Goal: Check status: Check status

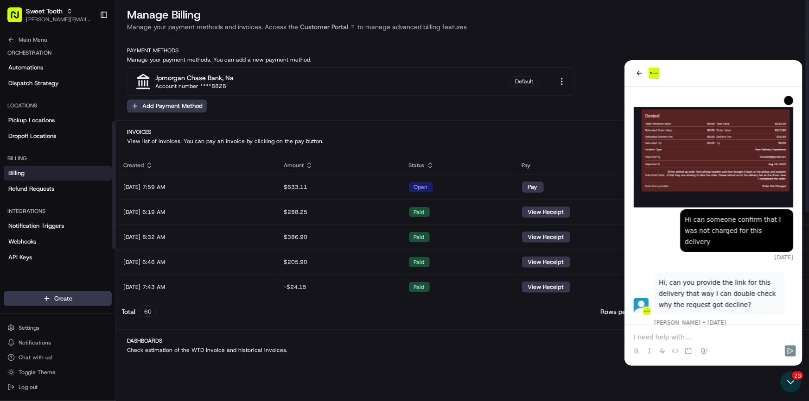
scroll to position [511, 0]
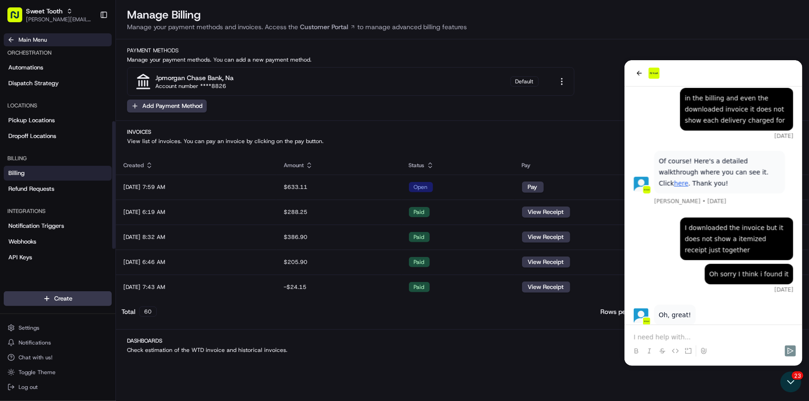
click at [14, 41] on icon at bounding box center [10, 39] width 7 height 7
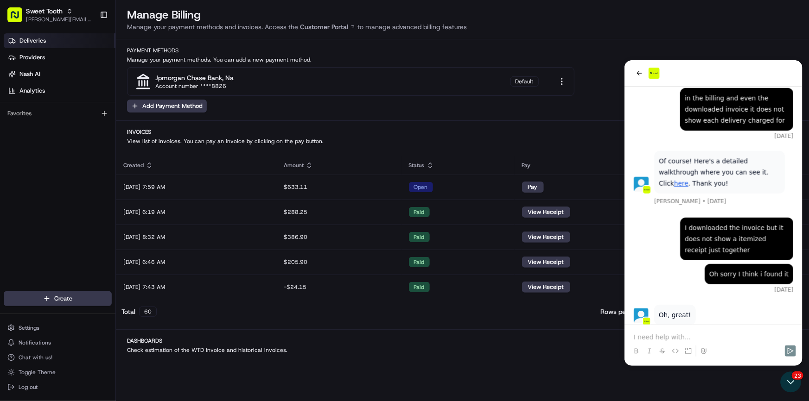
click at [37, 44] on span "Deliveries" at bounding box center [32, 41] width 26 height 8
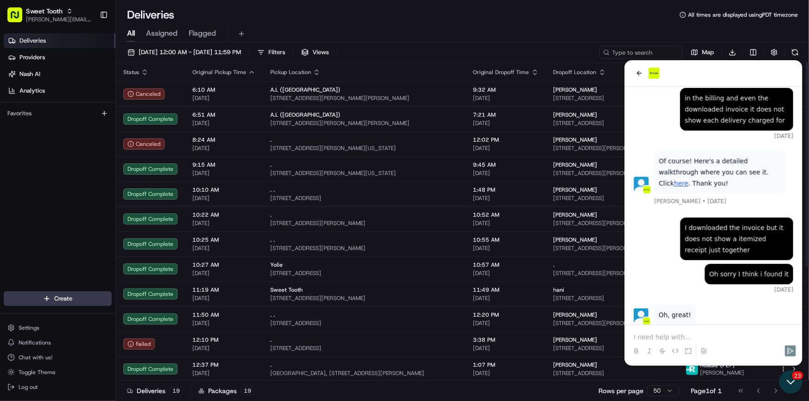
click at [790, 386] on icon "Open customer support" at bounding box center [790, 381] width 23 height 23
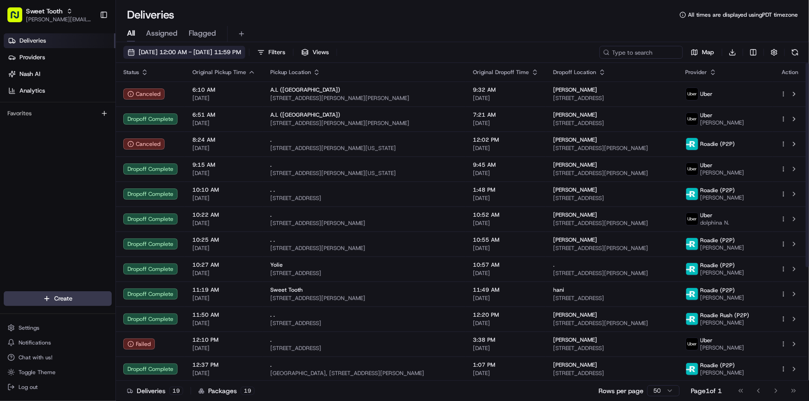
click at [172, 57] on button "[DATE] 12:00 AM - [DATE] 11:59 PM" at bounding box center [184, 52] width 122 height 13
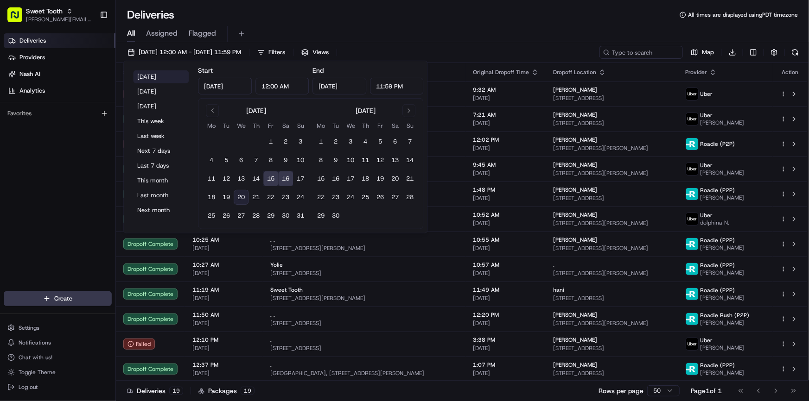
click at [157, 73] on button "[DATE]" at bounding box center [161, 76] width 56 height 13
type input "[DATE]"
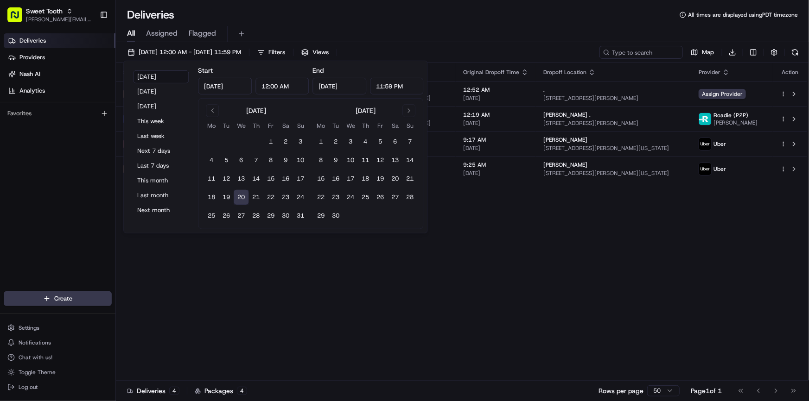
click at [577, 308] on div "Status Original Pickup Time Pickup Location Original Dropoff Time Dropoff Locat…" at bounding box center [461, 222] width 691 height 318
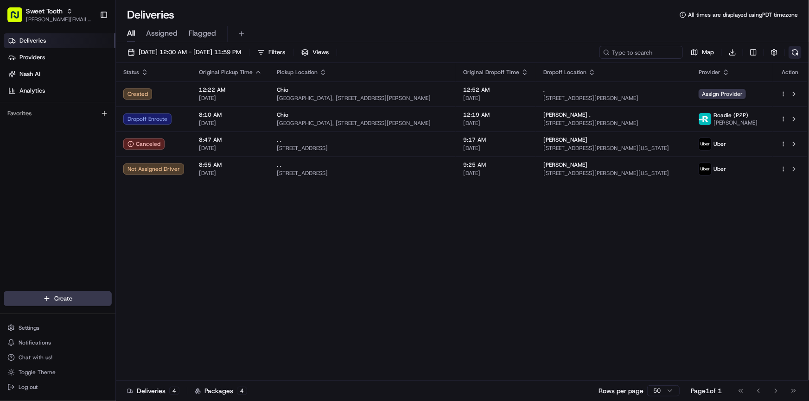
click at [791, 52] on button at bounding box center [794, 52] width 13 height 13
click at [793, 52] on button at bounding box center [794, 52] width 13 height 13
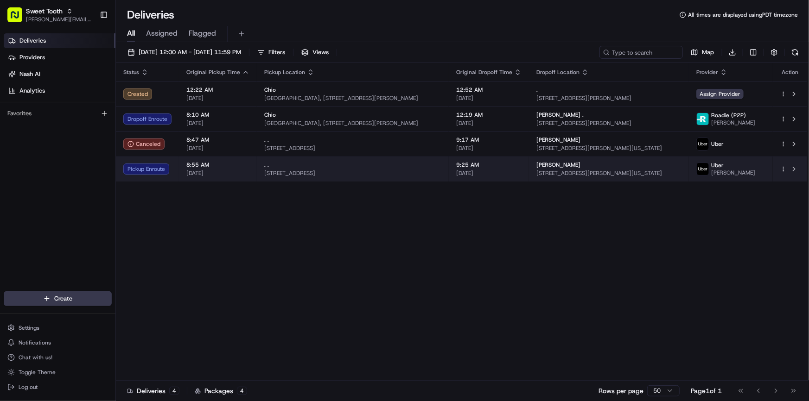
click at [252, 174] on td "8:55 AM [DATE]" at bounding box center [218, 169] width 78 height 25
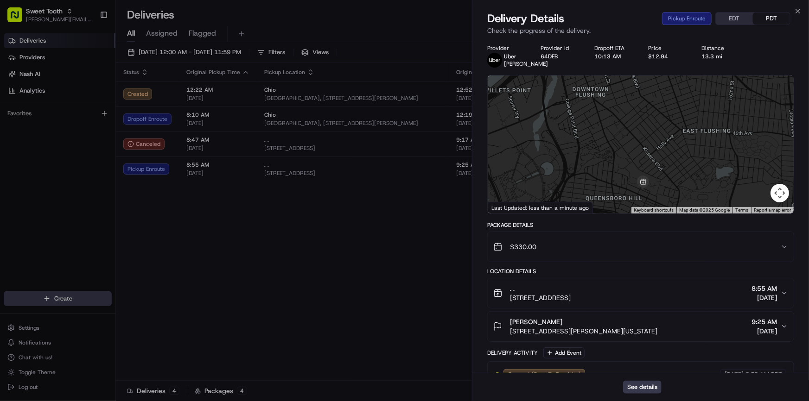
drag, startPoint x: 656, startPoint y: 153, endPoint x: 707, endPoint y: 138, distance: 53.2
click at [707, 138] on div at bounding box center [641, 145] width 306 height 138
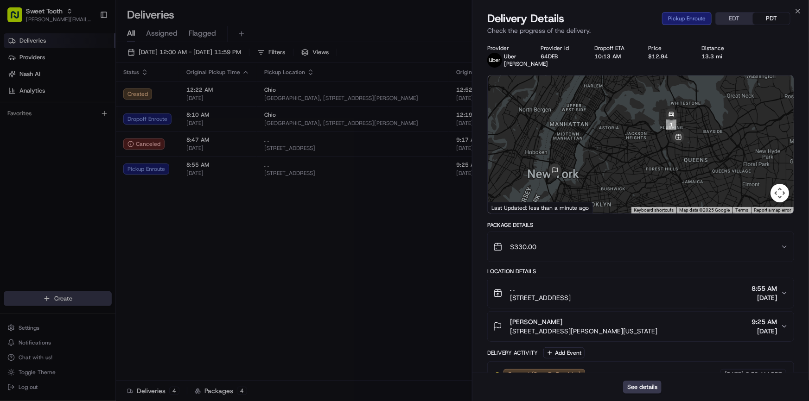
drag, startPoint x: 612, startPoint y: 185, endPoint x: 618, endPoint y: 163, distance: 22.5
click at [618, 163] on div at bounding box center [641, 145] width 306 height 138
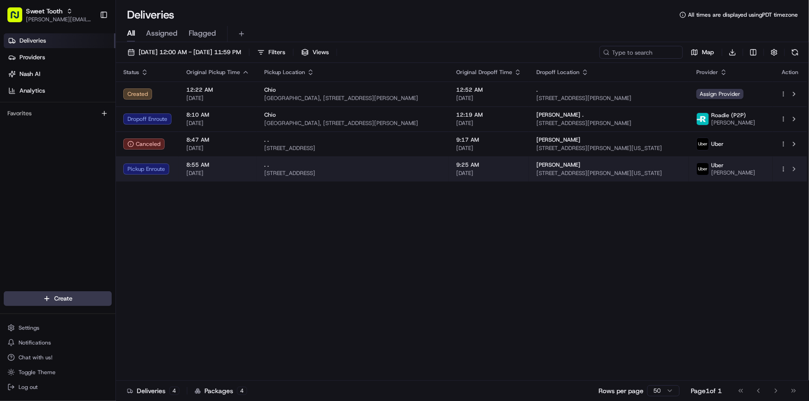
click at [195, 167] on span "8:55 AM" at bounding box center [217, 164] width 63 height 7
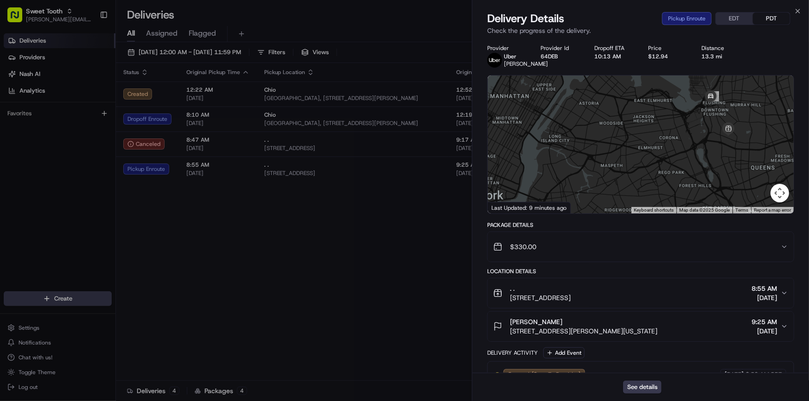
drag, startPoint x: 703, startPoint y: 156, endPoint x: 659, endPoint y: 164, distance: 44.4
click at [659, 164] on div at bounding box center [641, 145] width 306 height 138
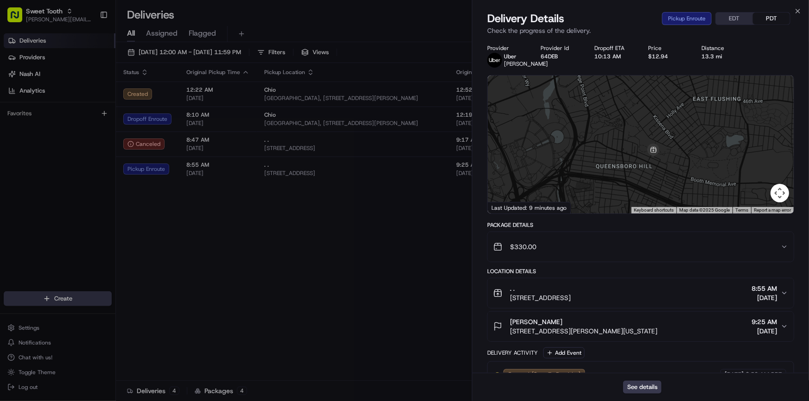
drag, startPoint x: 651, startPoint y: 159, endPoint x: 642, endPoint y: 203, distance: 45.4
click at [642, 203] on div at bounding box center [641, 145] width 306 height 138
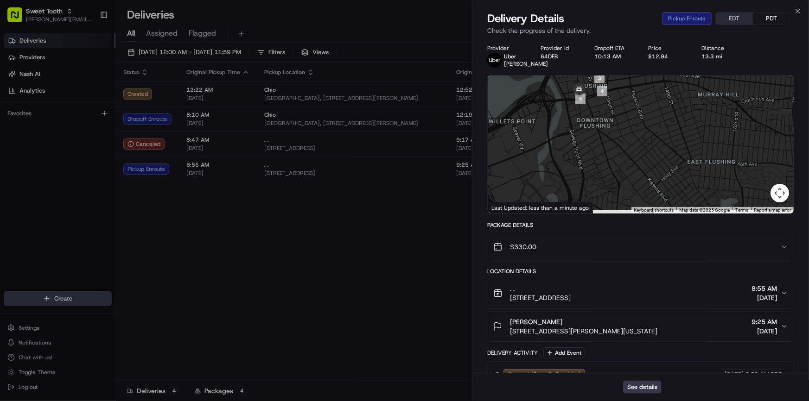
drag, startPoint x: 630, startPoint y: 161, endPoint x: 614, endPoint y: 124, distance: 40.0
click at [614, 124] on div at bounding box center [641, 145] width 306 height 138
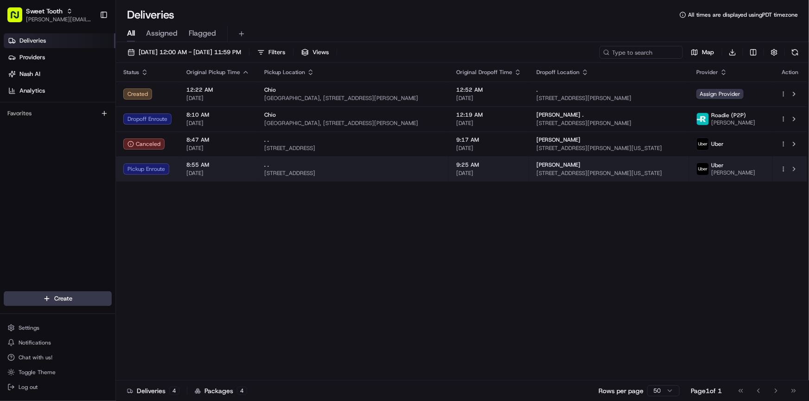
click at [198, 173] on span "[DATE]" at bounding box center [217, 173] width 63 height 7
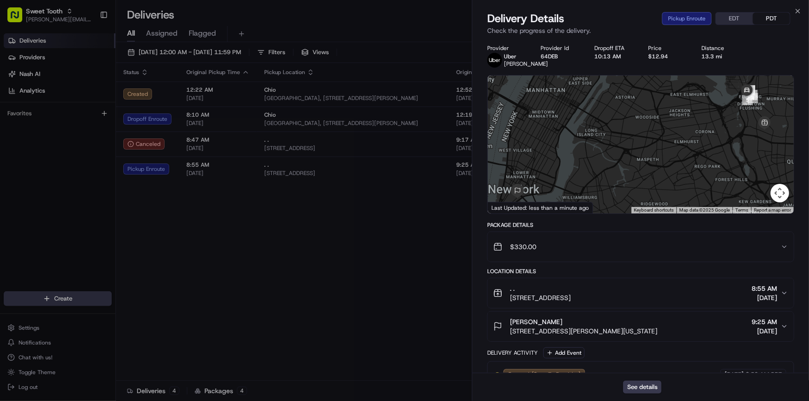
drag, startPoint x: 752, startPoint y: 148, endPoint x: 700, endPoint y: 167, distance: 55.1
click at [708, 166] on div at bounding box center [641, 145] width 306 height 138
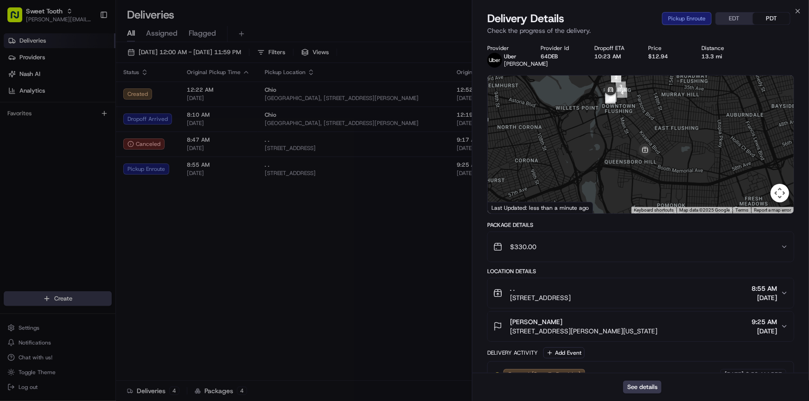
drag, startPoint x: 698, startPoint y: 177, endPoint x: 669, endPoint y: 134, distance: 51.7
click at [669, 134] on div at bounding box center [641, 145] width 306 height 138
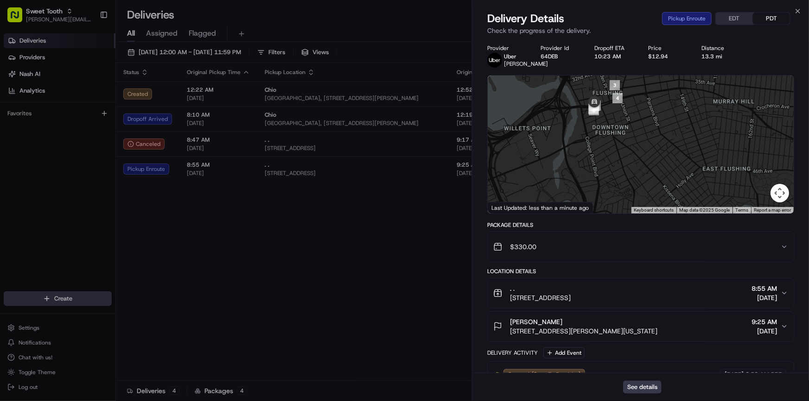
click at [624, 154] on div at bounding box center [641, 145] width 306 height 138
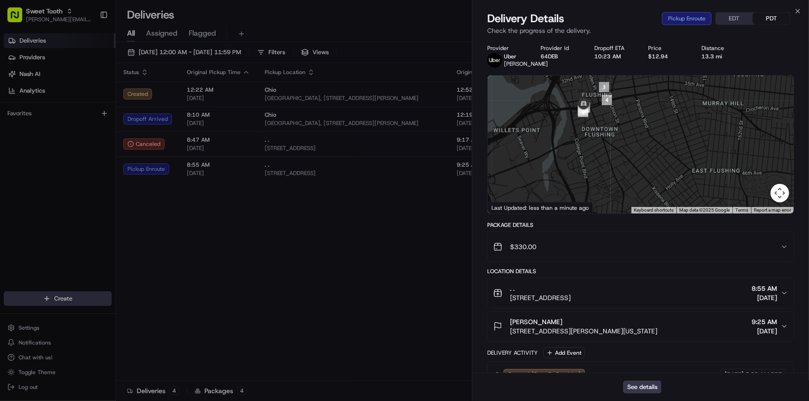
drag, startPoint x: 665, startPoint y: 165, endPoint x: 641, endPoint y: 108, distance: 61.5
click at [642, 108] on div at bounding box center [641, 145] width 306 height 138
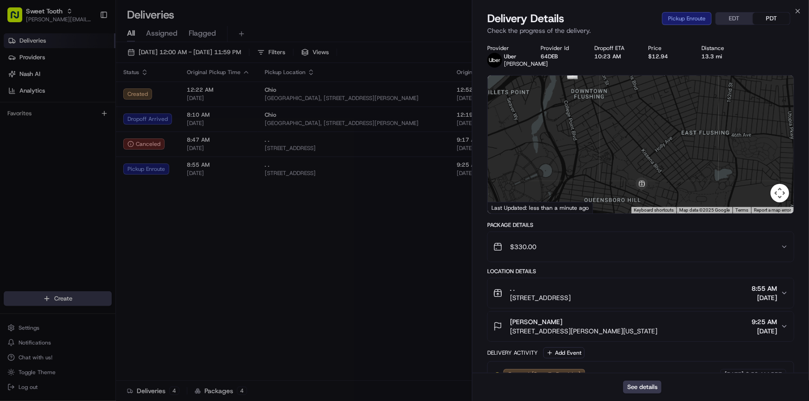
drag, startPoint x: 620, startPoint y: 122, endPoint x: 639, endPoint y: 153, distance: 36.8
click at [639, 153] on div at bounding box center [641, 145] width 306 height 138
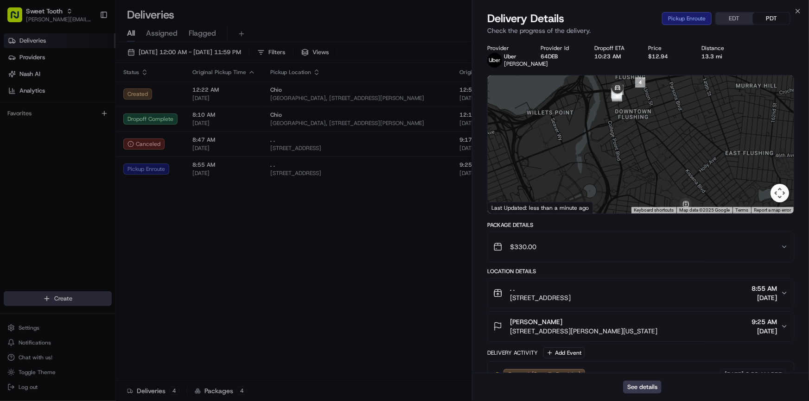
drag, startPoint x: 672, startPoint y: 164, endPoint x: 649, endPoint y: 117, distance: 52.2
click at [649, 117] on div at bounding box center [641, 145] width 306 height 138
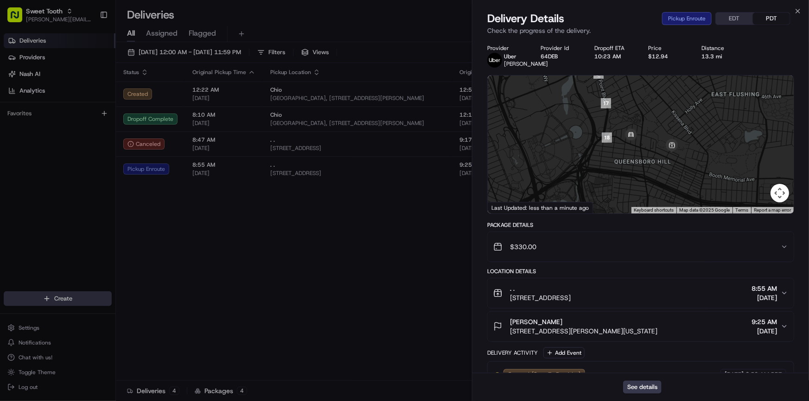
drag, startPoint x: 699, startPoint y: 153, endPoint x: 689, endPoint y: 153, distance: 10.7
click at [689, 153] on div at bounding box center [641, 145] width 306 height 138
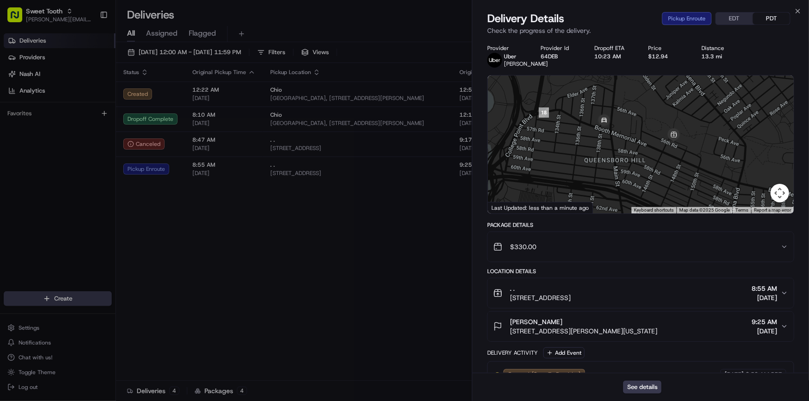
drag, startPoint x: 692, startPoint y: 148, endPoint x: 649, endPoint y: 131, distance: 46.4
click at [649, 131] on div at bounding box center [641, 145] width 306 height 138
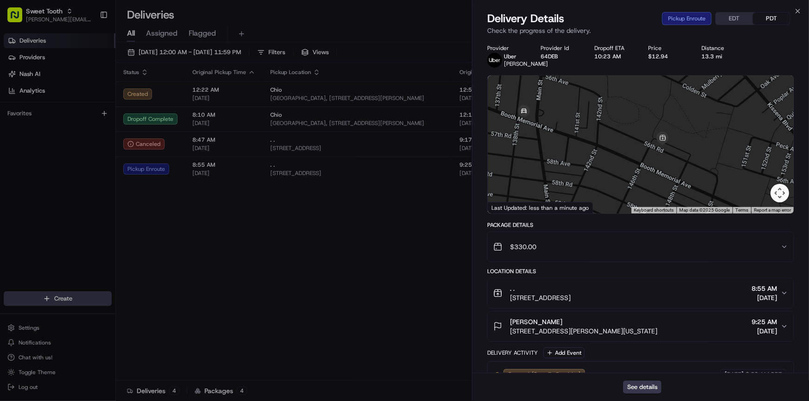
drag, startPoint x: 633, startPoint y: 160, endPoint x: 587, endPoint y: 167, distance: 46.3
click at [587, 167] on div at bounding box center [641, 145] width 306 height 138
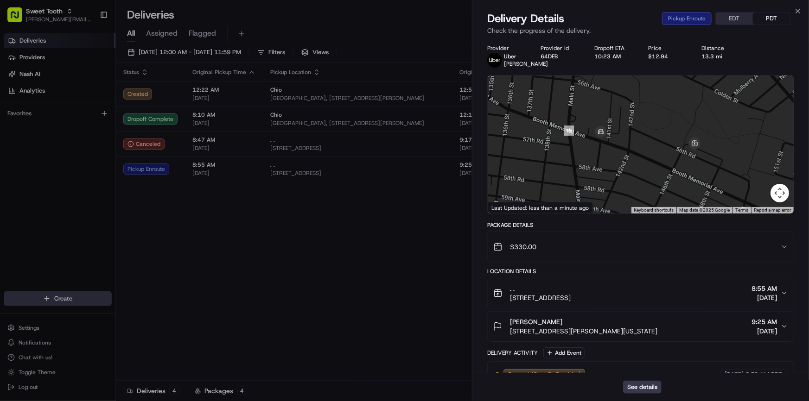
drag, startPoint x: 637, startPoint y: 156, endPoint x: 586, endPoint y: 152, distance: 51.2
click at [586, 152] on div at bounding box center [641, 145] width 306 height 138
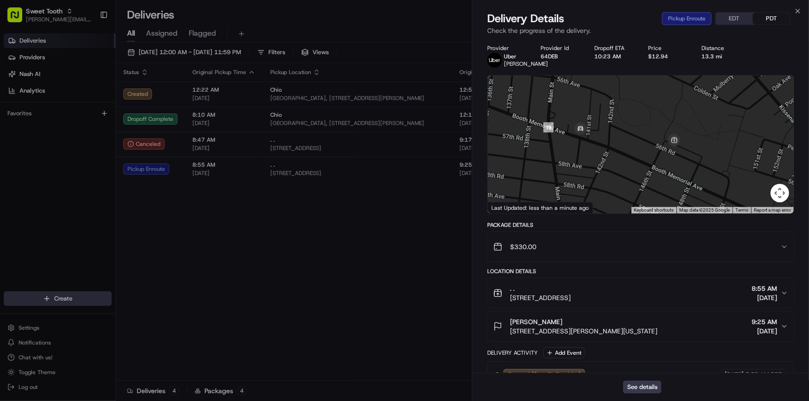
click at [513, 65] on span "[PERSON_NAME]" at bounding box center [526, 63] width 44 height 7
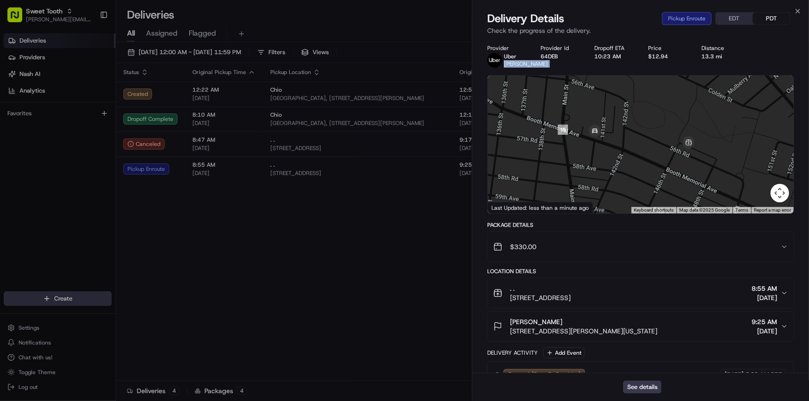
drag, startPoint x: 559, startPoint y: 175, endPoint x: 574, endPoint y: 178, distance: 15.5
click at [574, 178] on div at bounding box center [641, 145] width 306 height 138
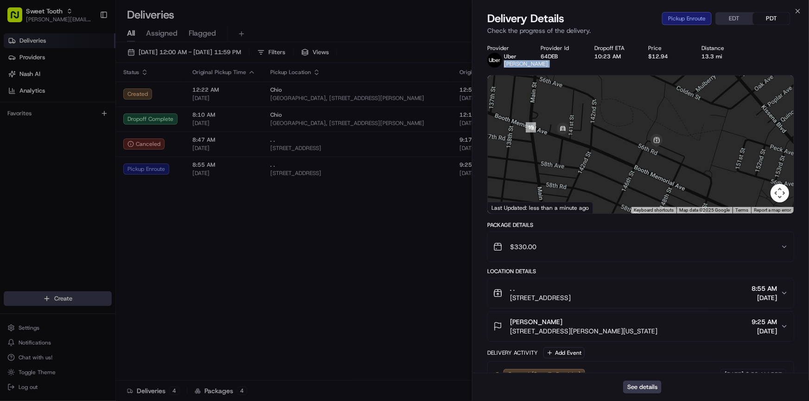
drag, startPoint x: 593, startPoint y: 174, endPoint x: 555, endPoint y: 169, distance: 38.3
click at [555, 169] on div at bounding box center [641, 145] width 306 height 138
click at [474, 242] on div "Provider [PERSON_NAME] Provider Id 64DEB Dropoff ETA 10:23 AM Price $12.94 Dist…" at bounding box center [640, 261] width 336 height 444
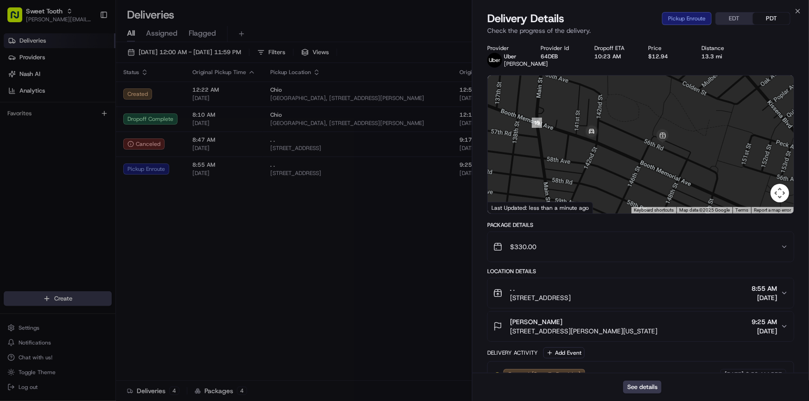
drag, startPoint x: 672, startPoint y: 151, endPoint x: 621, endPoint y: 148, distance: 52.0
click at [621, 148] on div at bounding box center [641, 145] width 306 height 138
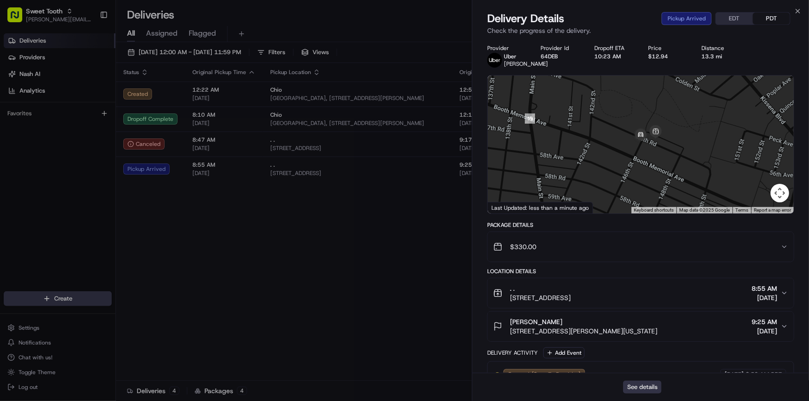
click at [629, 389] on button "See details" at bounding box center [642, 387] width 38 height 13
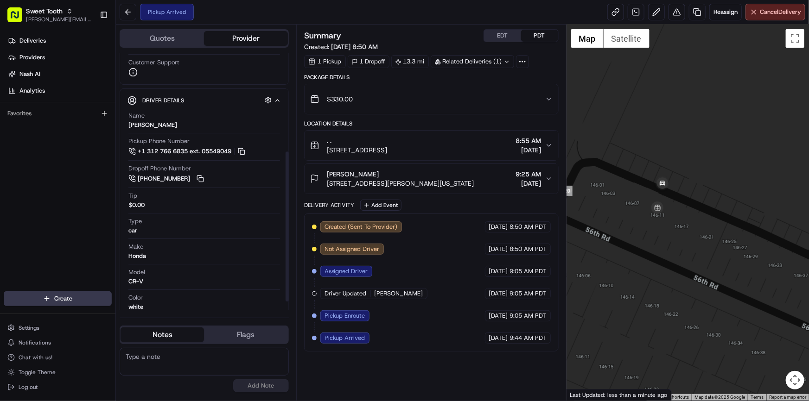
scroll to position [168, 0]
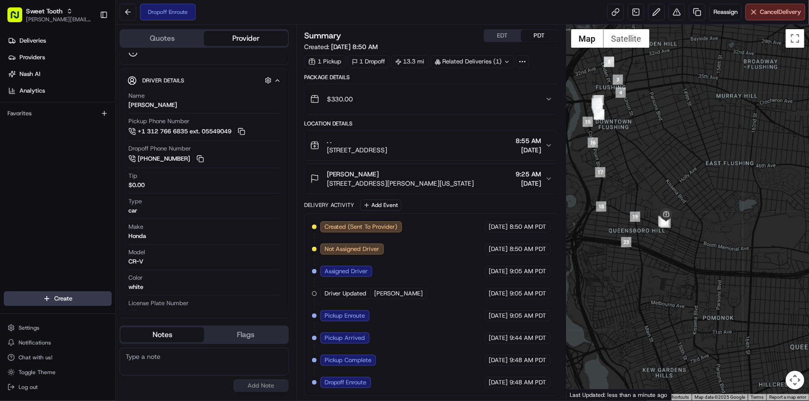
drag, startPoint x: 609, startPoint y: 241, endPoint x: 670, endPoint y: 249, distance: 61.7
click at [669, 249] on div at bounding box center [687, 213] width 242 height 376
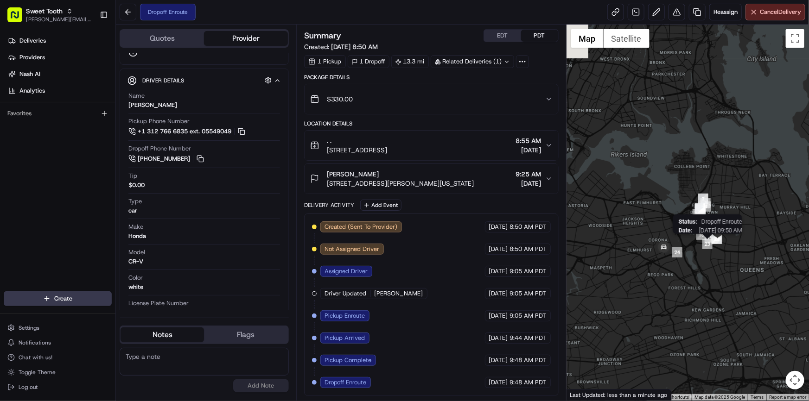
drag, startPoint x: 623, startPoint y: 238, endPoint x: 714, endPoint y: 245, distance: 90.6
click at [714, 245] on div "Status : Dropoff Enroute Date : 08/20/2025 09:50 AM" at bounding box center [687, 213] width 242 height 376
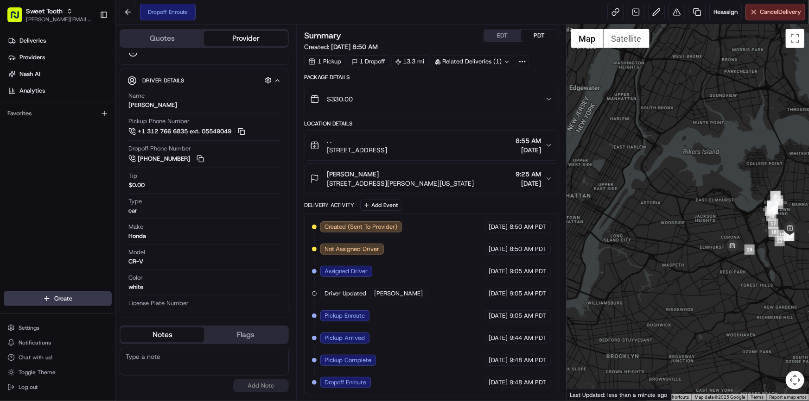
drag, startPoint x: 673, startPoint y: 241, endPoint x: 729, endPoint y: 236, distance: 56.8
click at [729, 236] on div "To navigate, press the arrow keys." at bounding box center [687, 213] width 242 height 376
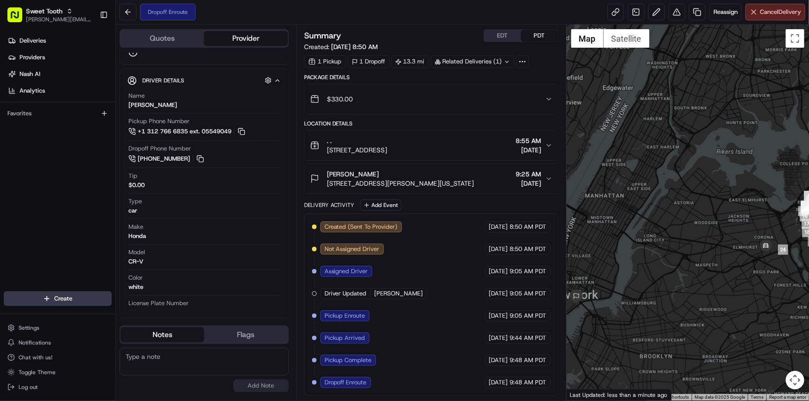
drag, startPoint x: 674, startPoint y: 236, endPoint x: 707, endPoint y: 236, distance: 33.4
click at [707, 236] on div at bounding box center [687, 213] width 242 height 376
click at [35, 37] on span "Deliveries" at bounding box center [32, 41] width 26 height 8
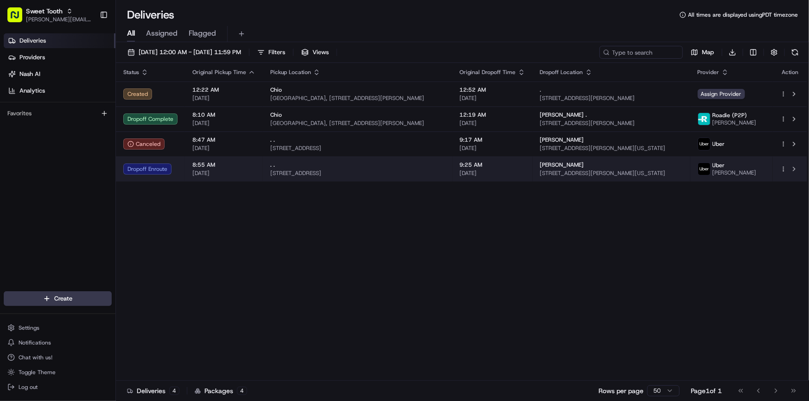
click at [156, 174] on div "Dropoff Enroute" at bounding box center [150, 169] width 54 height 11
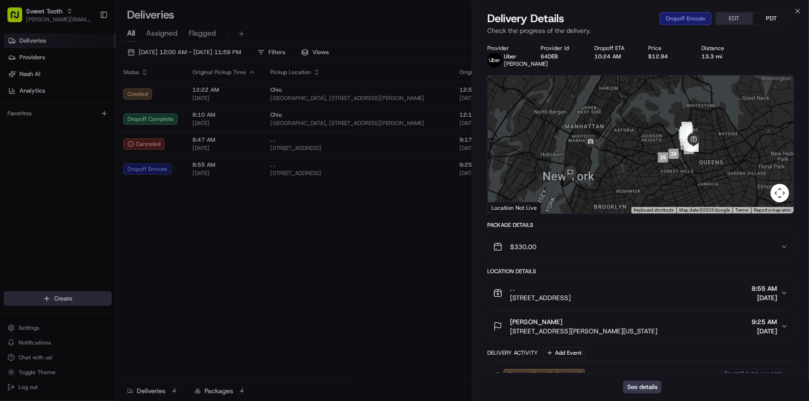
drag, startPoint x: 612, startPoint y: 181, endPoint x: 614, endPoint y: 173, distance: 8.2
click at [614, 173] on div at bounding box center [641, 145] width 306 height 138
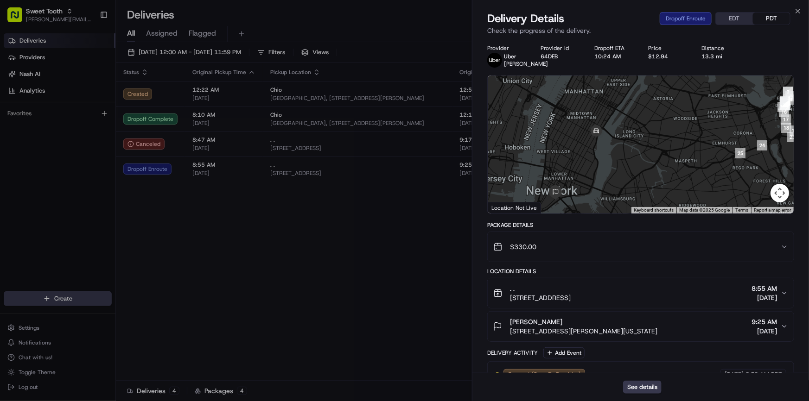
drag, startPoint x: 587, startPoint y: 173, endPoint x: 612, endPoint y: 155, distance: 30.6
click at [612, 155] on div at bounding box center [641, 145] width 306 height 138
